Goal: Check status: Check status

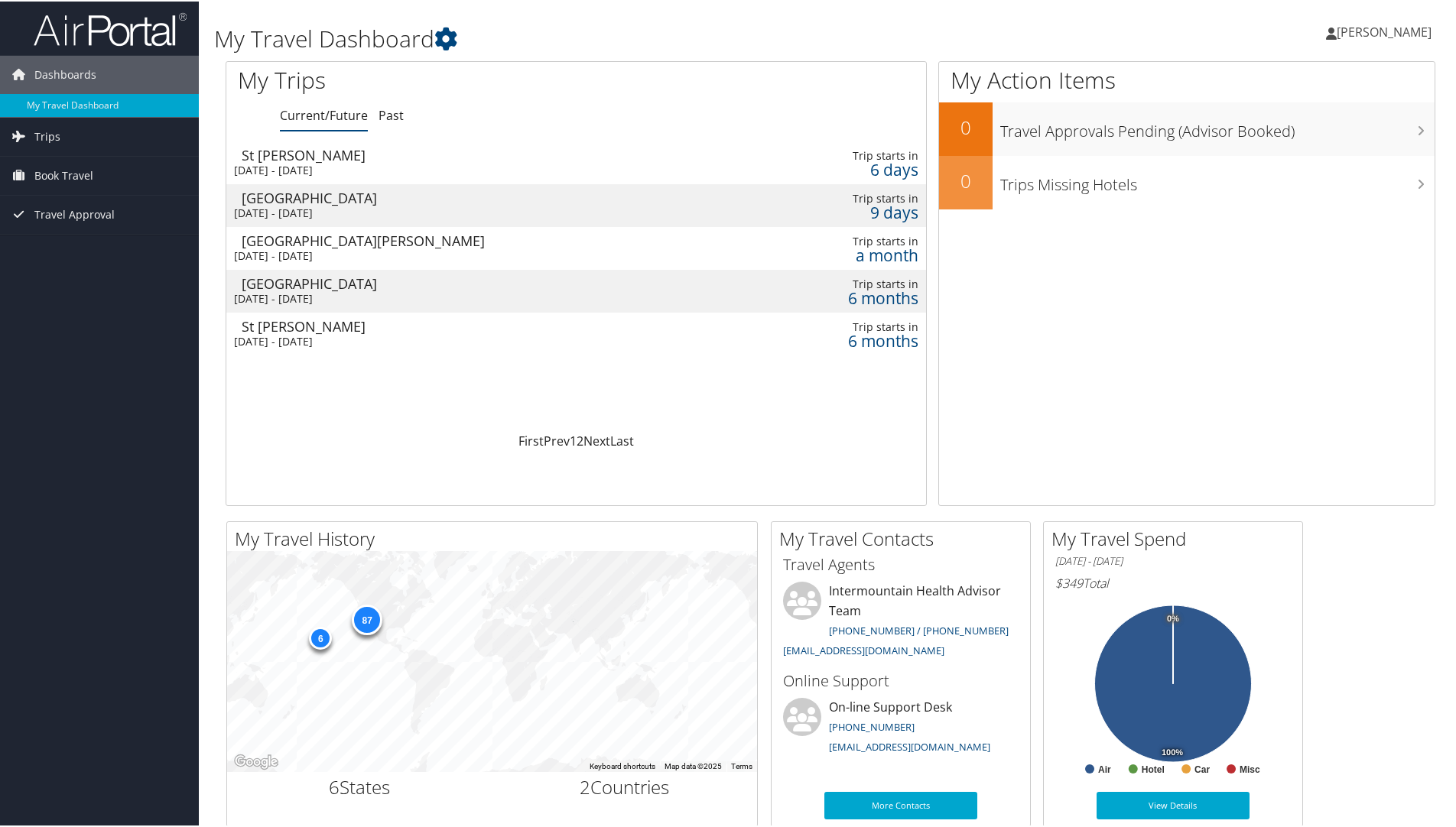
click at [302, 165] on div "[DATE] - [DATE]" at bounding box center [448, 169] width 430 height 13
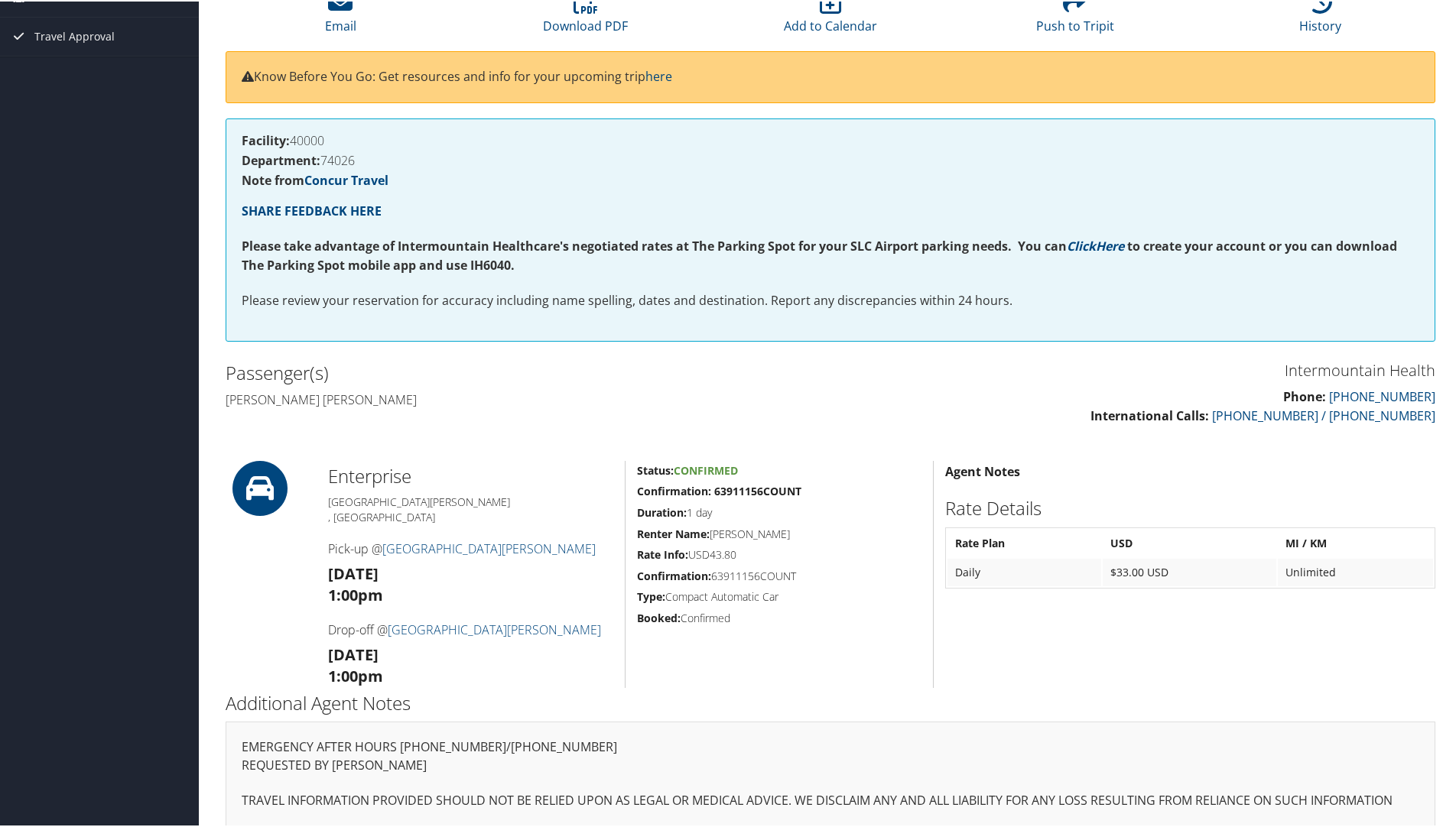
scroll to position [169, 0]
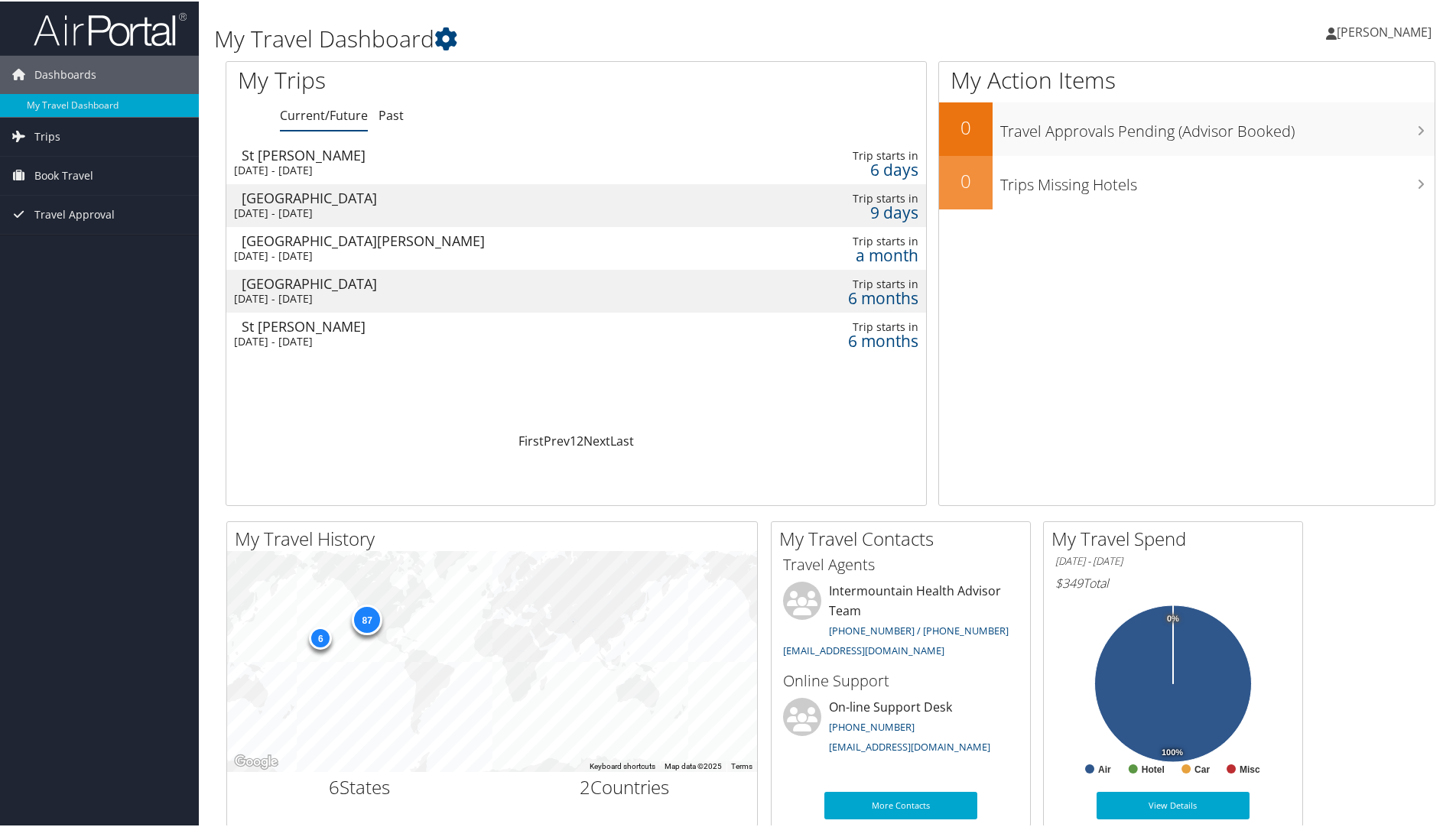
click at [399, 210] on div "[DATE] - [DATE]" at bounding box center [448, 212] width 430 height 13
click at [288, 334] on div "[DATE] - [DATE]" at bounding box center [448, 340] width 430 height 13
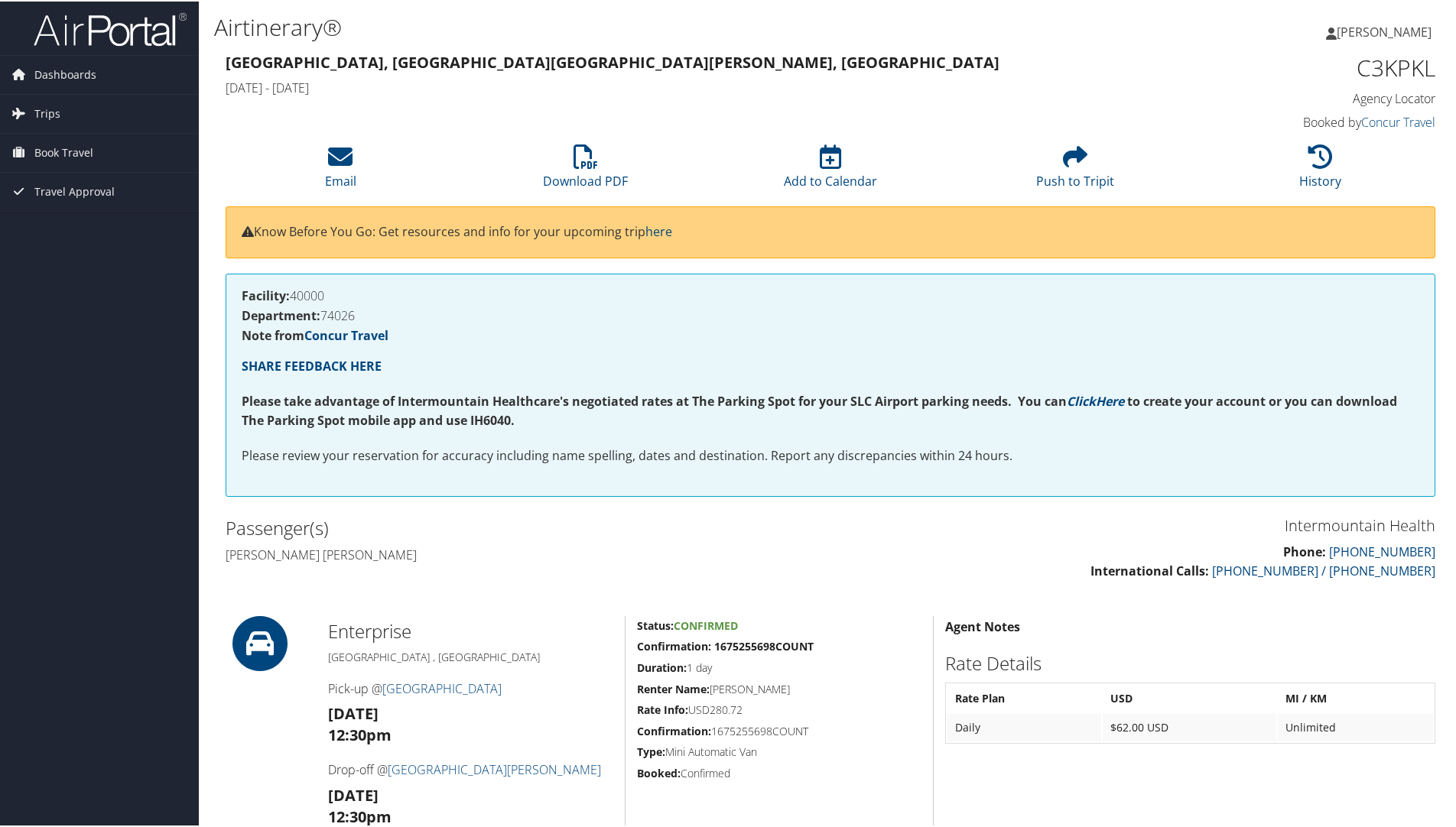
scroll to position [77, 0]
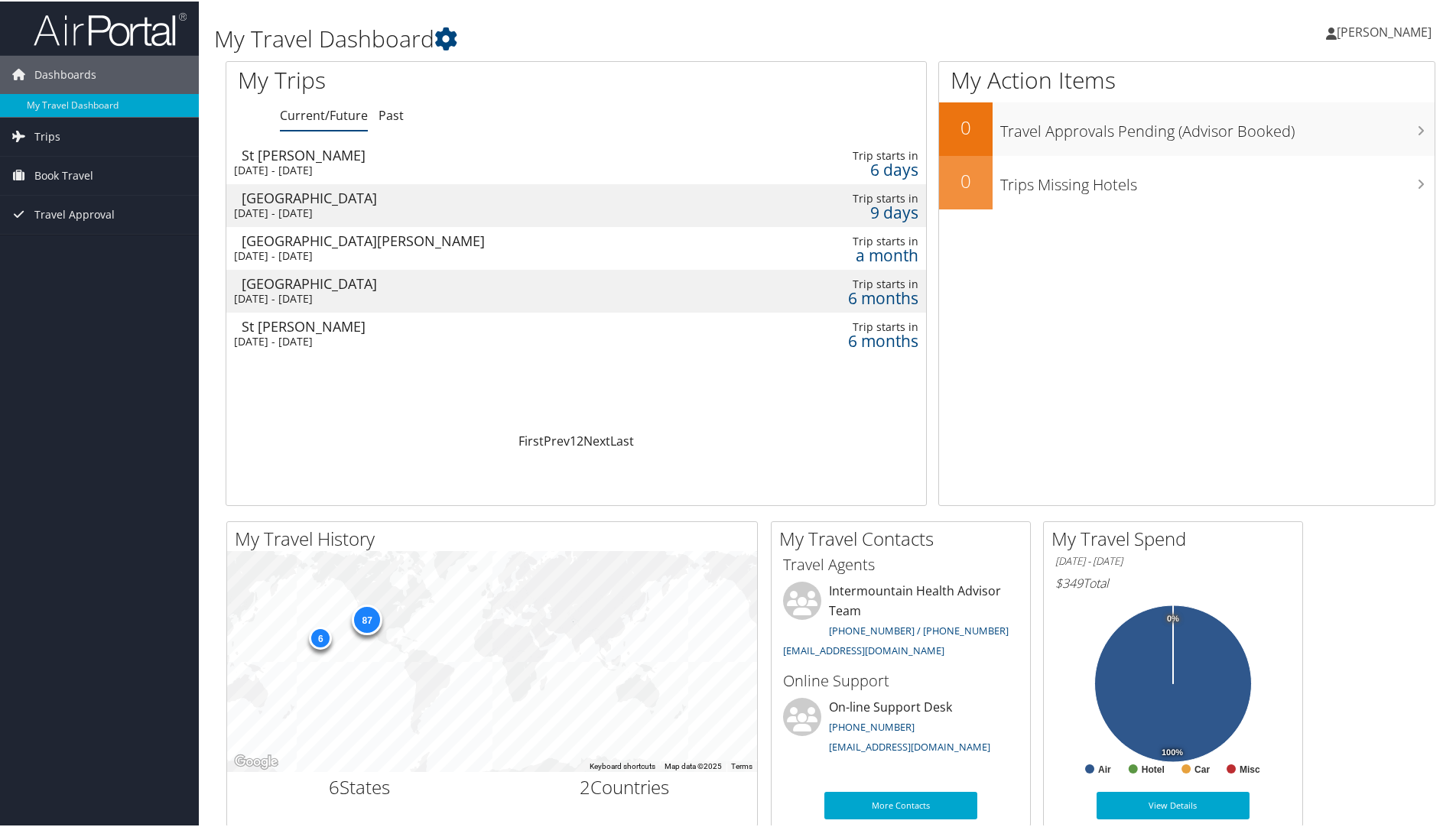
click at [293, 292] on div "Thu 5 Mar 2026 - Fri 6 Mar 2026" at bounding box center [448, 297] width 430 height 13
